Goal: Task Accomplishment & Management: Use online tool/utility

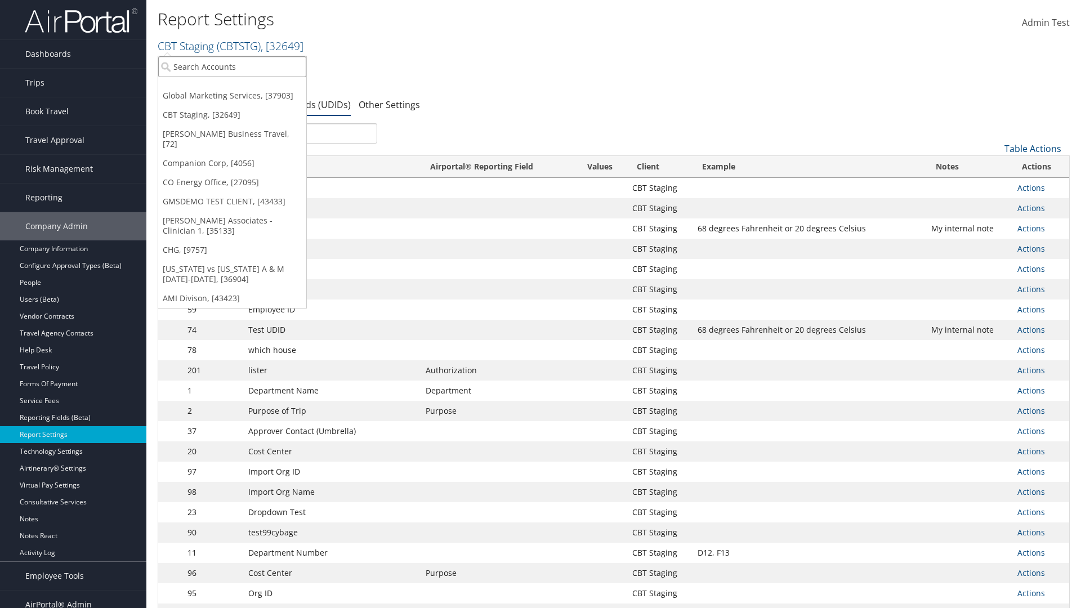
click at [232, 66] on input "search" at bounding box center [232, 66] width 148 height 21
type input "Global Marketing Services"
click at [243, 87] on div "Global Marketing Services (301946), [37903]" at bounding box center [242, 87] width 181 height 10
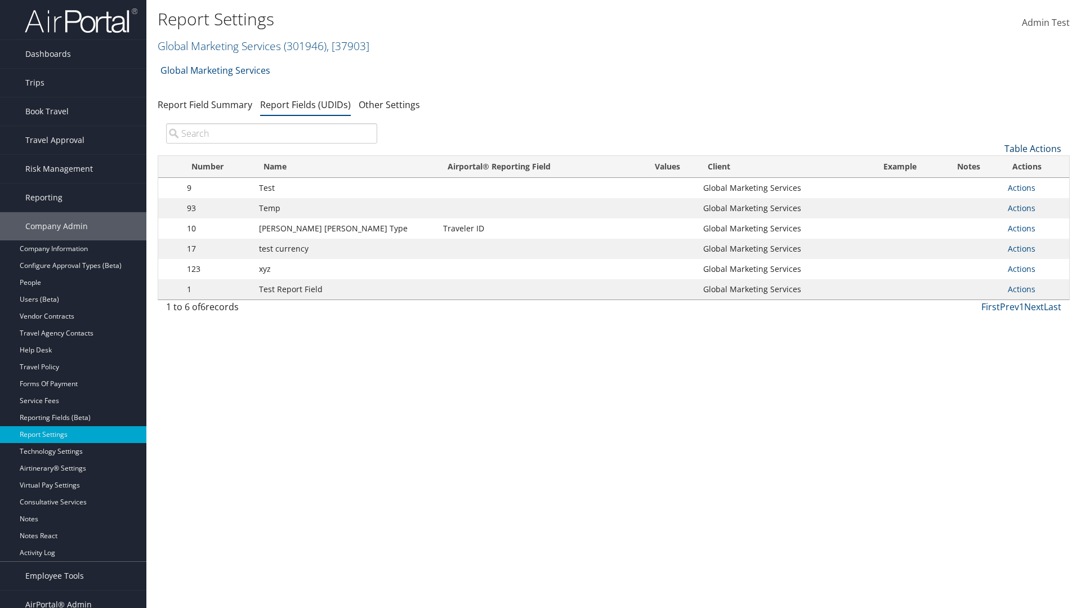
click at [1033, 149] on link "Table Actions" at bounding box center [1032, 148] width 57 height 12
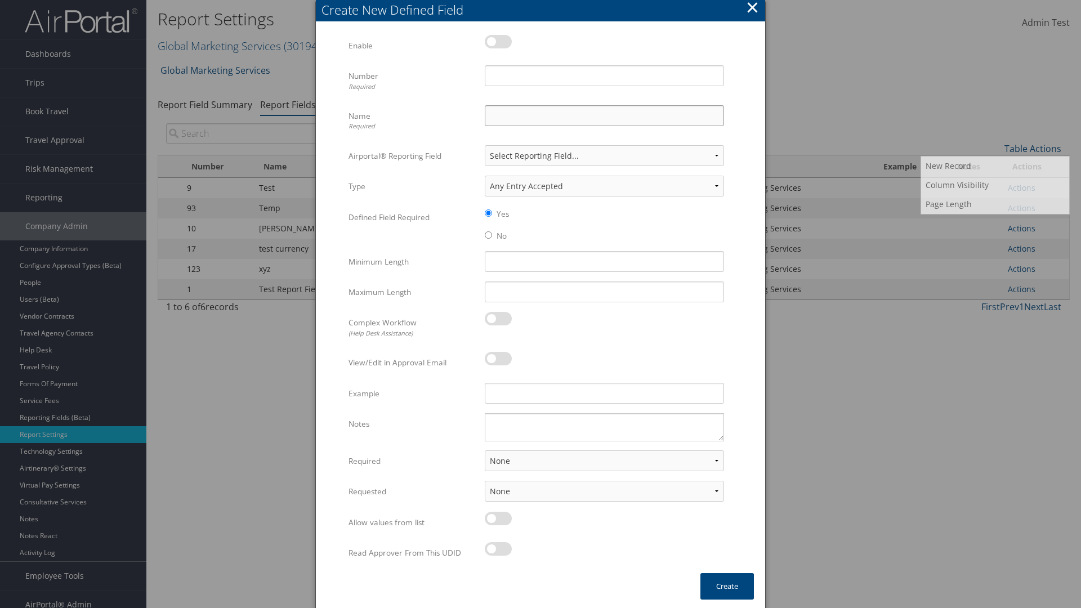
click at [604, 115] on input "Name Required" at bounding box center [604, 115] width 239 height 21
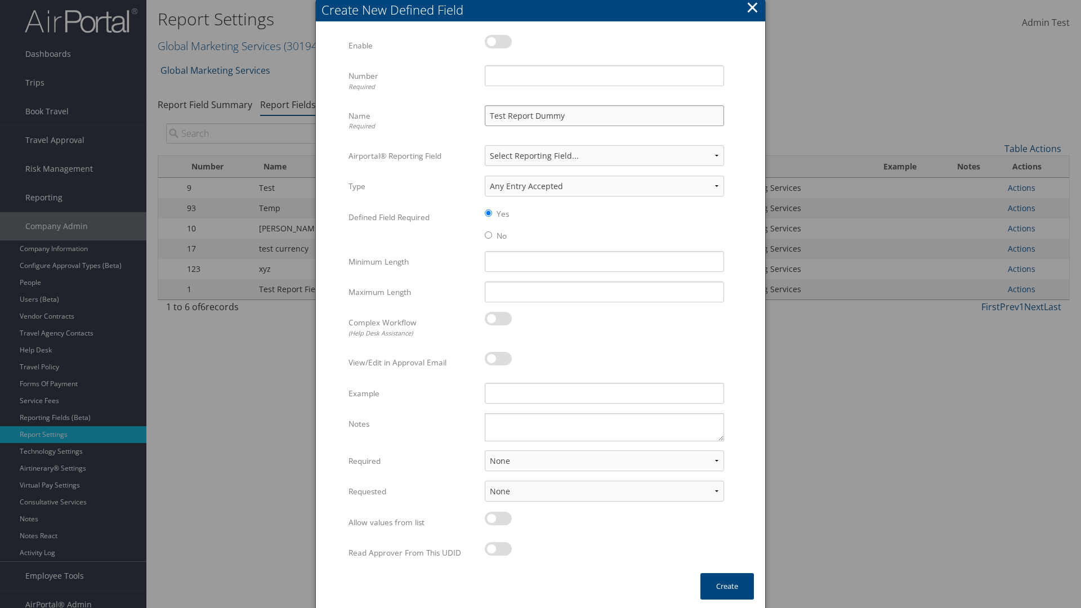
type input "Test Report Dummy"
click at [604, 75] on input "Number Required" at bounding box center [604, 75] width 239 height 21
type input "1"
click at [727, 586] on button "Create" at bounding box center [726, 586] width 53 height 26
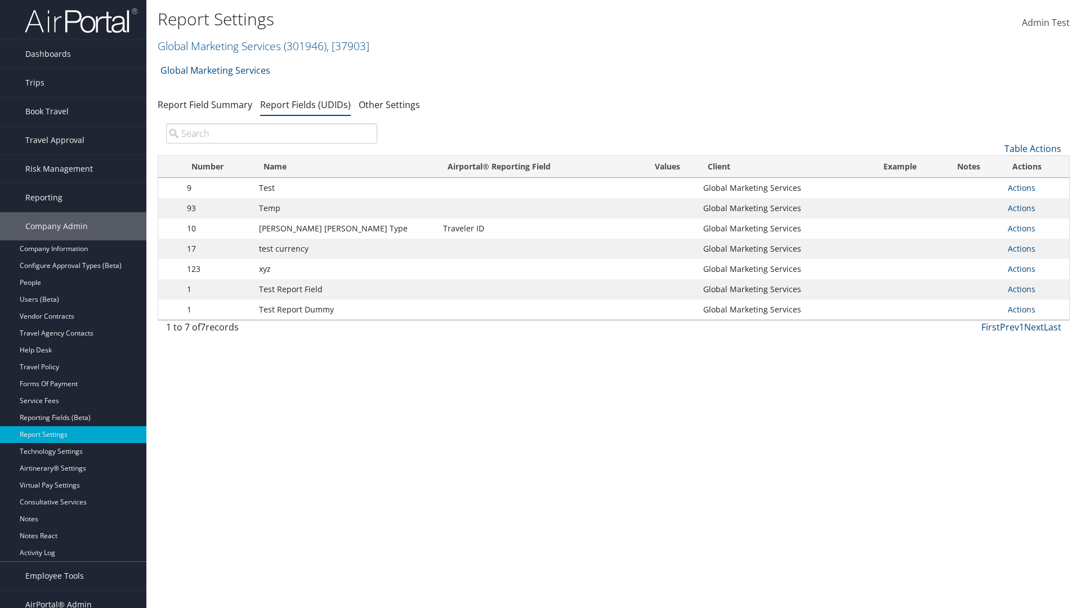
click at [1033, 310] on td "Actions Update Report Field Values Upload Report Field Values Edit Delete" at bounding box center [1035, 310] width 67 height 20
